Goal: Transaction & Acquisition: Download file/media

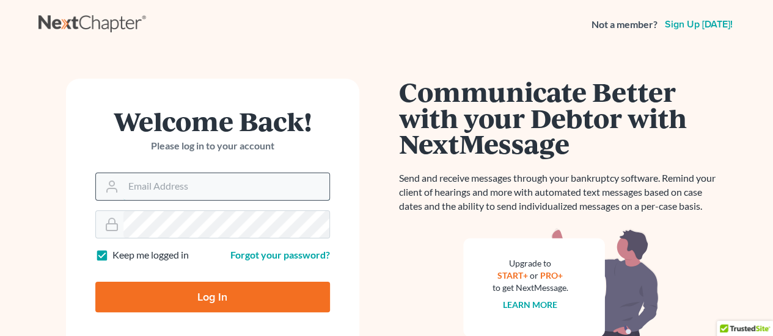
click at [213, 190] on input "Email Address" at bounding box center [226, 186] width 206 height 27
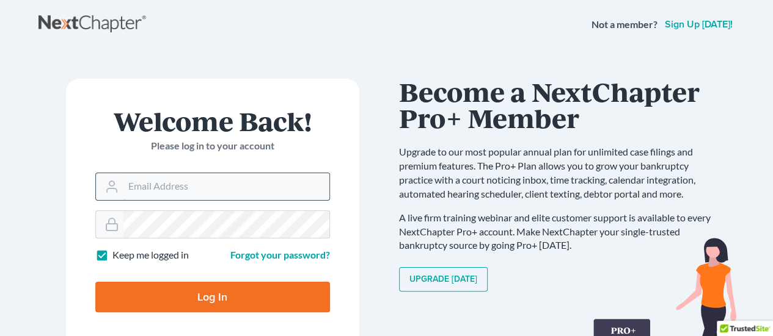
click at [246, 184] on input "Email Address" at bounding box center [226, 186] width 206 height 27
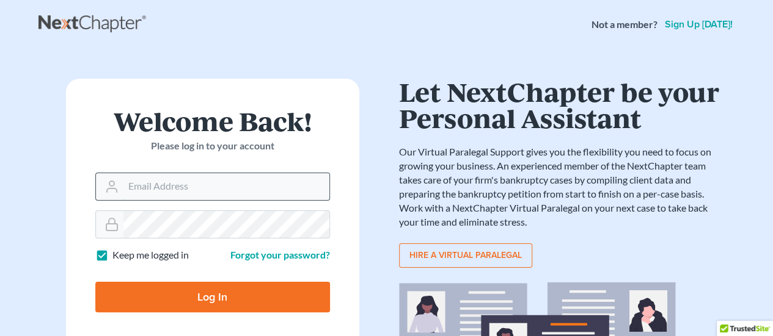
type input "[EMAIL_ADDRESS][DOMAIN_NAME]"
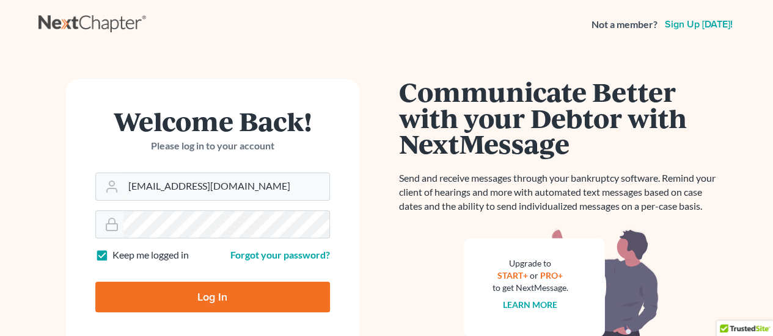
click at [252, 301] on input "Log In" at bounding box center [212, 297] width 234 height 31
type input "Thinking..."
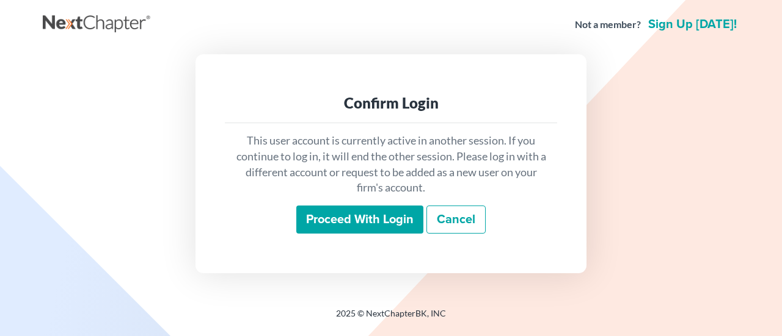
click at [322, 220] on input "Proceed with login" at bounding box center [359, 220] width 127 height 28
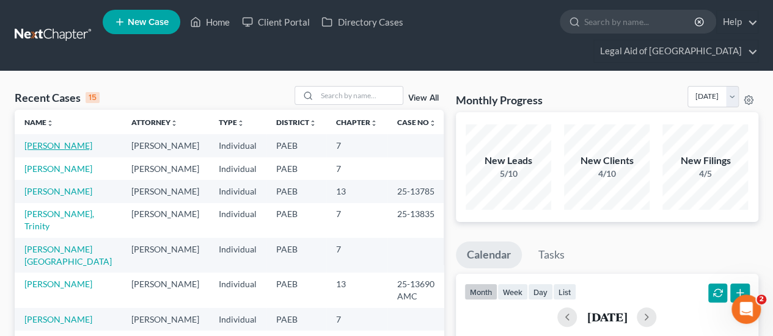
click at [55, 140] on link "[PERSON_NAME]" at bounding box center [58, 145] width 68 height 10
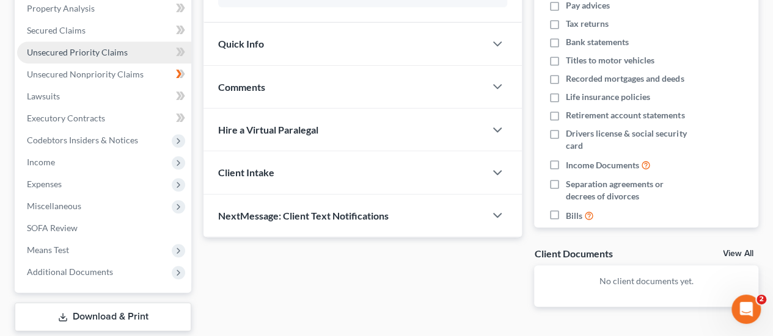
scroll to position [263, 0]
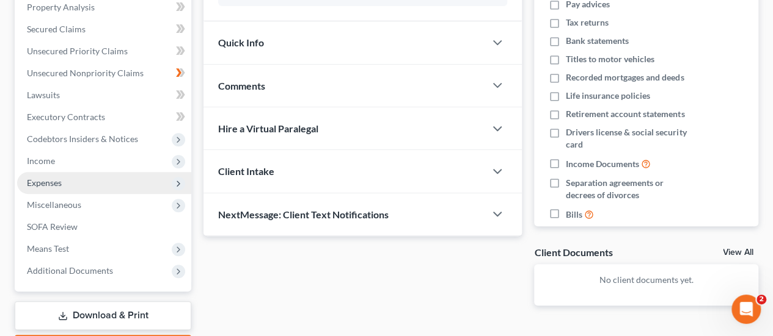
click at [50, 178] on span "Expenses" at bounding box center [44, 183] width 35 height 10
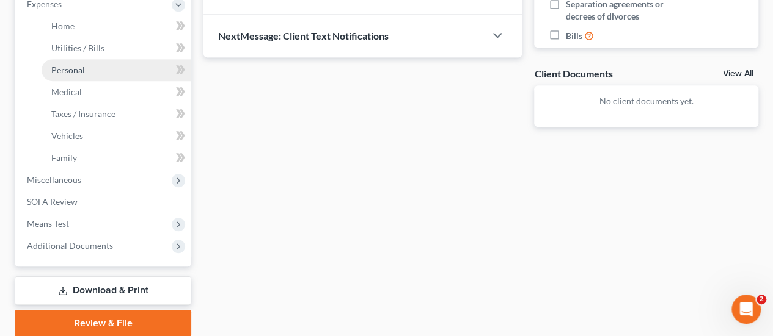
scroll to position [465, 0]
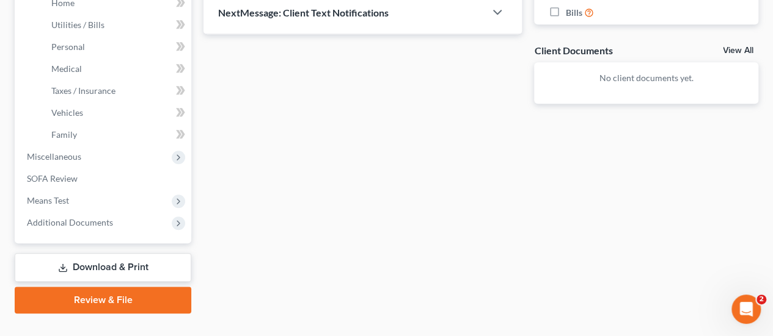
click at [133, 253] on link "Download & Print" at bounding box center [103, 267] width 176 height 29
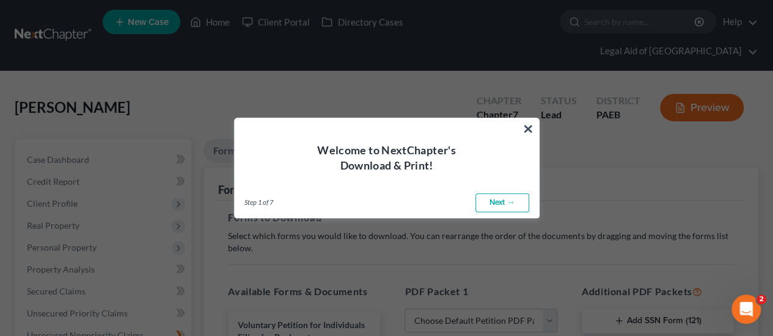
click at [504, 197] on link "Next →" at bounding box center [502, 204] width 54 height 20
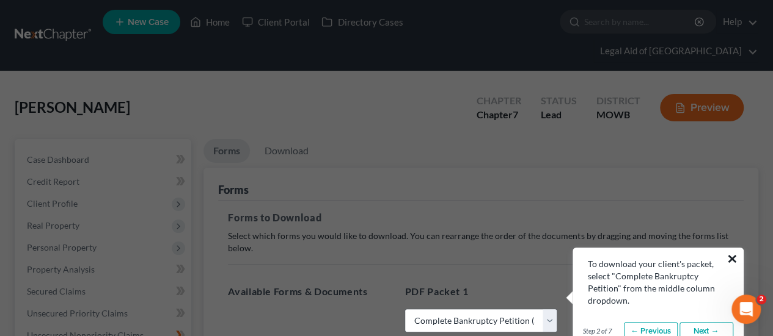
click at [730, 258] on button "×" at bounding box center [732, 259] width 12 height 20
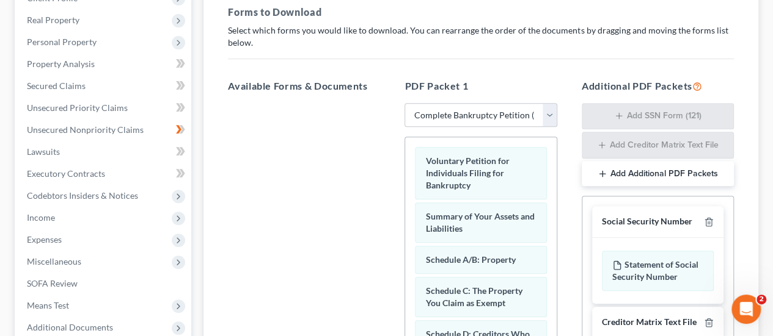
scroll to position [209, 0]
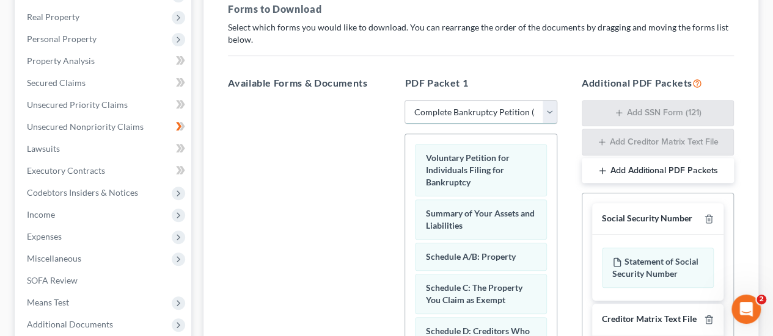
click at [545, 100] on select "Choose Default Petition PDF Packet Complete Bankruptcy Petition (all forms and …" at bounding box center [480, 112] width 152 height 24
select select "2"
click at [404, 100] on select "Choose Default Petition PDF Packet Complete Bankruptcy Petition (all forms and …" at bounding box center [480, 112] width 152 height 24
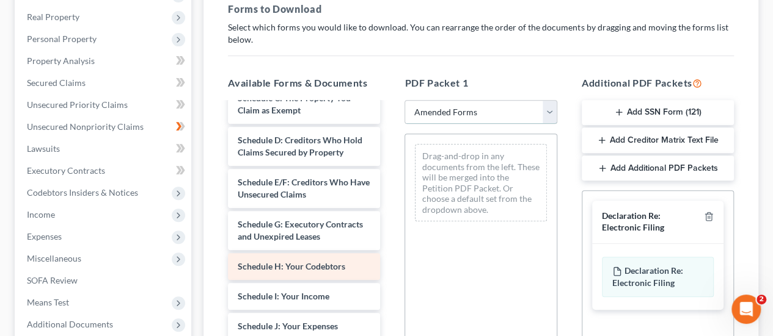
scroll to position [174, 0]
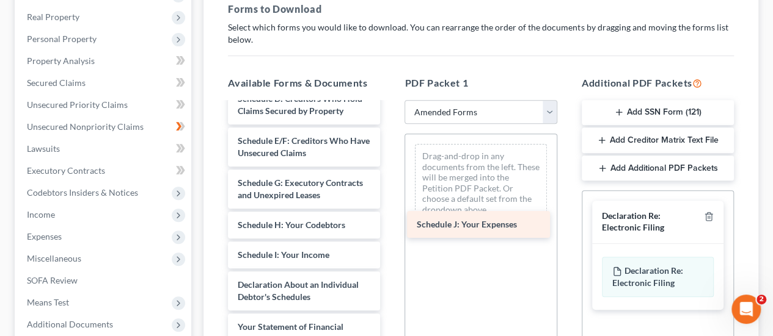
drag, startPoint x: 319, startPoint y: 282, endPoint x: 498, endPoint y: 220, distance: 189.1
click at [390, 220] on div "Schedule J: Your Expenses Voluntary Petition for Individuals Filing for Bankrup…" at bounding box center [304, 288] width 172 height 719
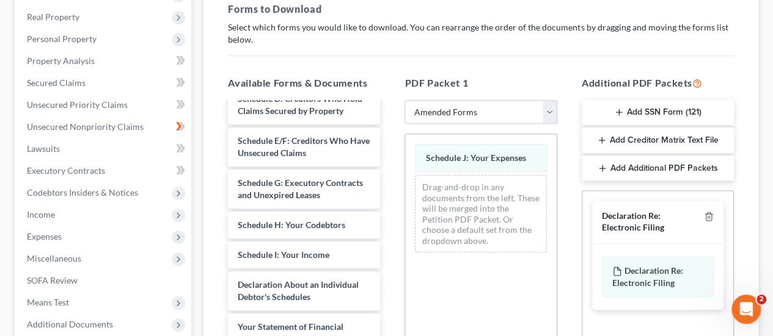
scroll to position [429, 0]
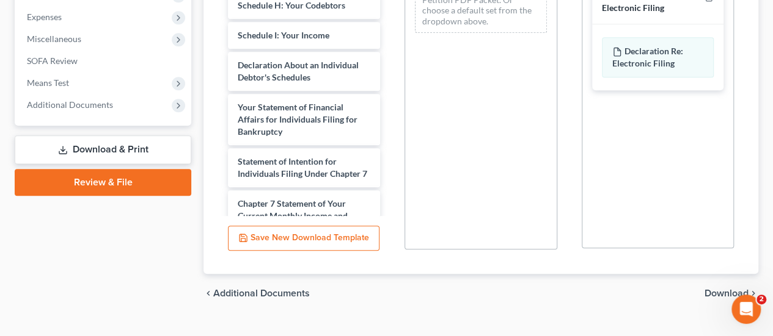
click at [743, 289] on span "Download" at bounding box center [726, 294] width 44 height 10
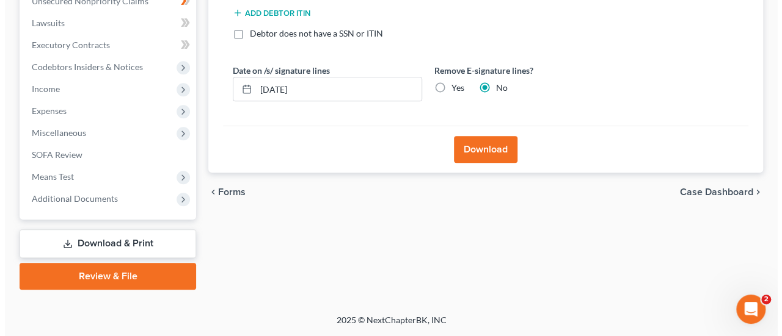
scroll to position [311, 0]
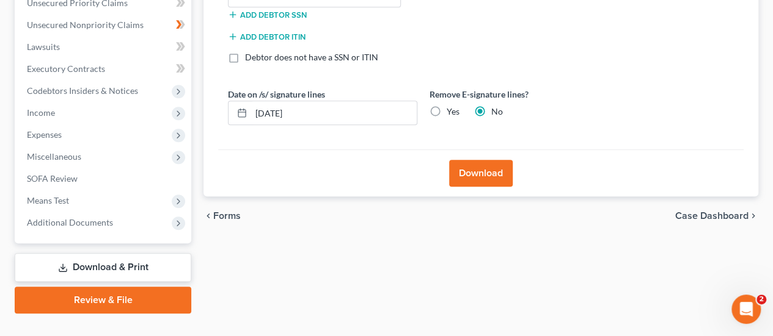
click at [446, 106] on label "Yes" at bounding box center [452, 112] width 13 height 12
click at [451, 106] on input "Yes" at bounding box center [455, 110] width 8 height 8
radio input "true"
radio input "false"
click at [463, 160] on button "Download" at bounding box center [481, 173] width 64 height 27
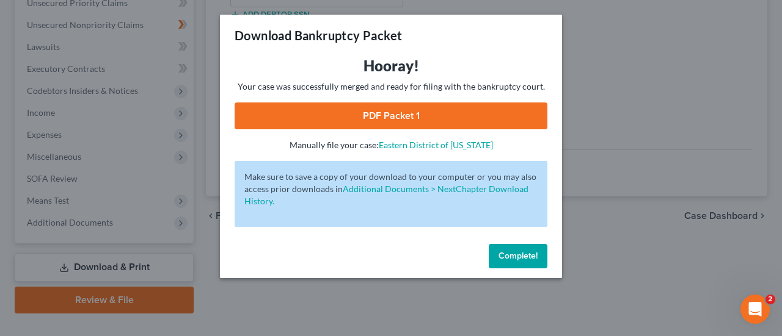
click at [413, 117] on link "PDF Packet 1" at bounding box center [390, 116] width 313 height 27
